Goal: Find contact information: Find contact information

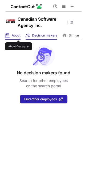
click at [18, 36] on span "About" at bounding box center [16, 35] width 9 height 4
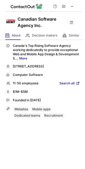
click at [42, 60] on p "Canada's Top Rising Software Agency working dedicatedly to provide exceptional …" at bounding box center [46, 52] width 67 height 17
click at [27, 58] on link "More" at bounding box center [23, 58] width 8 height 4
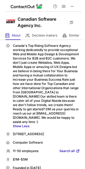
scroll to position [15, 0]
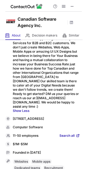
click at [66, 134] on span "Search all" at bounding box center [66, 136] width 15 height 5
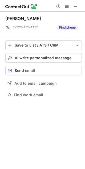
scroll to position [3, 3]
click at [76, 7] on span at bounding box center [75, 6] width 4 height 4
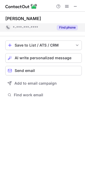
click at [65, 27] on button "Find phone" at bounding box center [66, 27] width 21 height 5
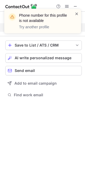
click at [75, 15] on span at bounding box center [76, 13] width 4 height 5
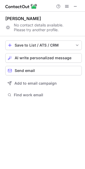
click at [75, 8] on span at bounding box center [75, 6] width 4 height 4
